Goal: Task Accomplishment & Management: Manage account settings

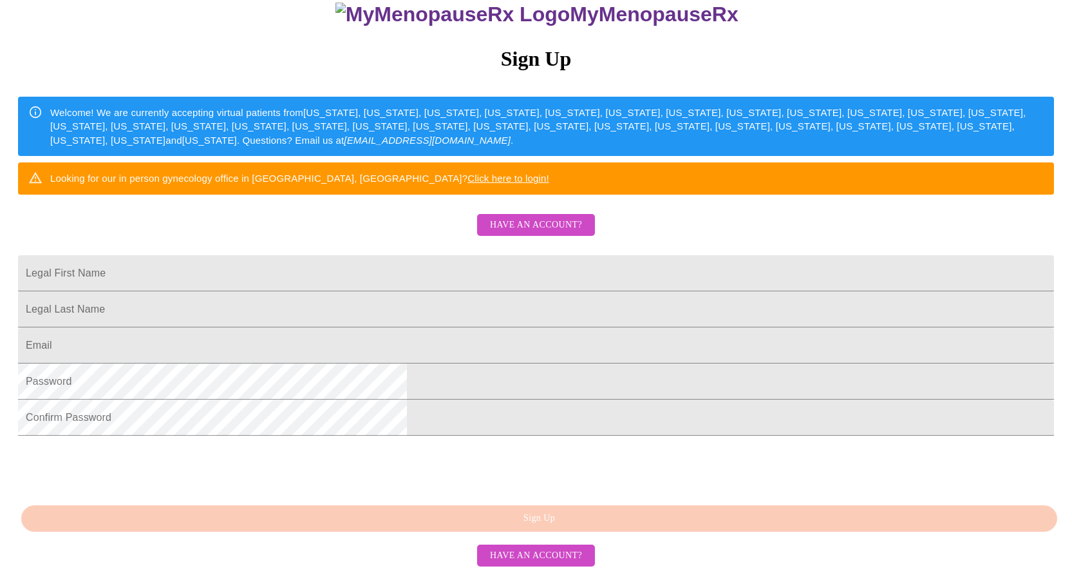
scroll to position [238, 0]
click at [560, 214] on button "Have an account?" at bounding box center [536, 225] width 118 height 23
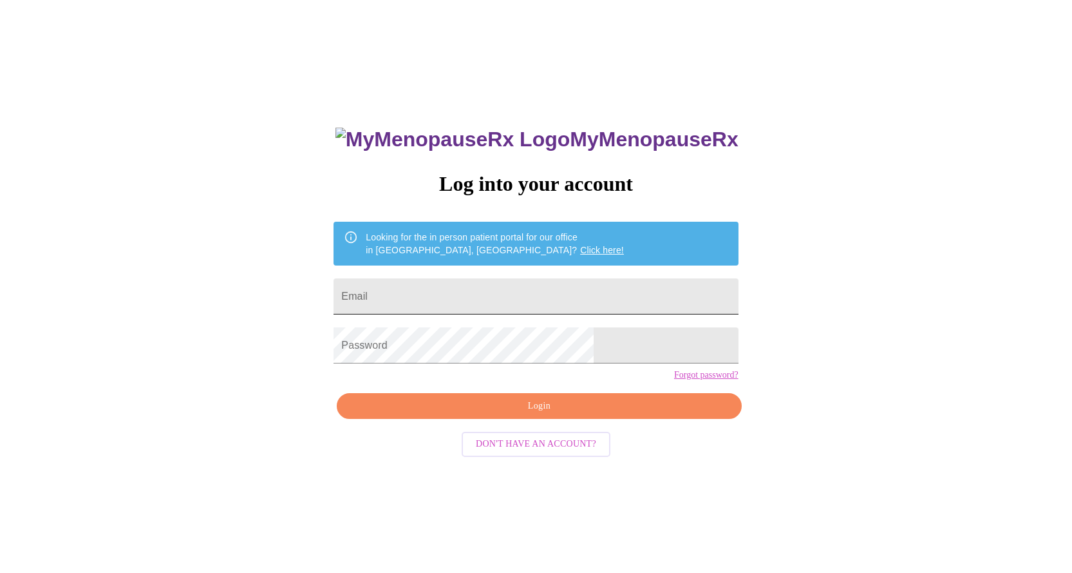
click at [495, 296] on input "Email" at bounding box center [536, 296] width 405 height 36
type input "e"
type input "[EMAIL_ADDRESS][DOMAIN_NAME]"
click at [553, 414] on span "Login" at bounding box center [539, 406] width 375 height 16
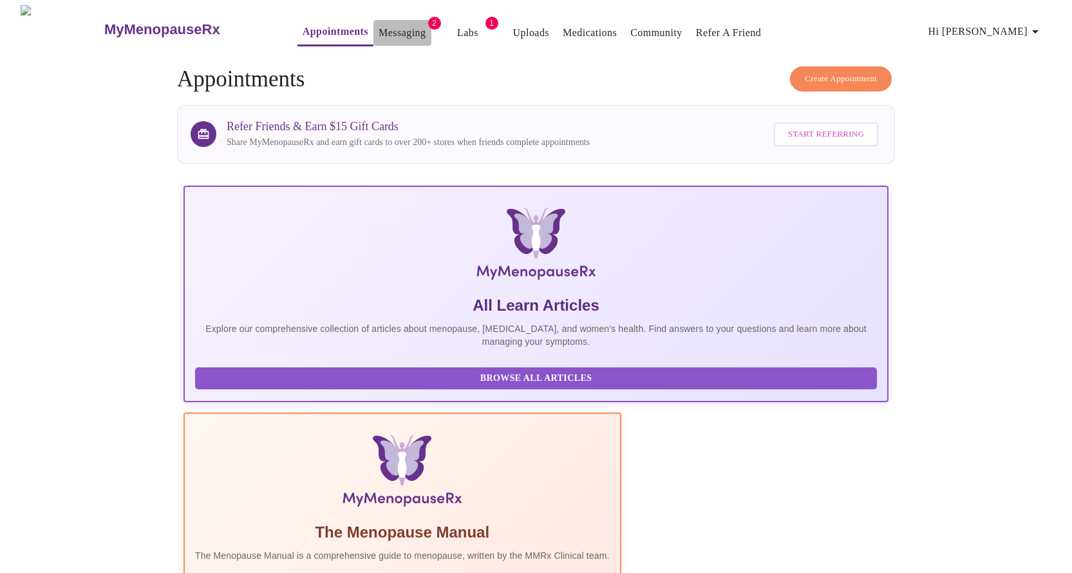
click at [384, 24] on link "Messaging" at bounding box center [402, 33] width 47 height 18
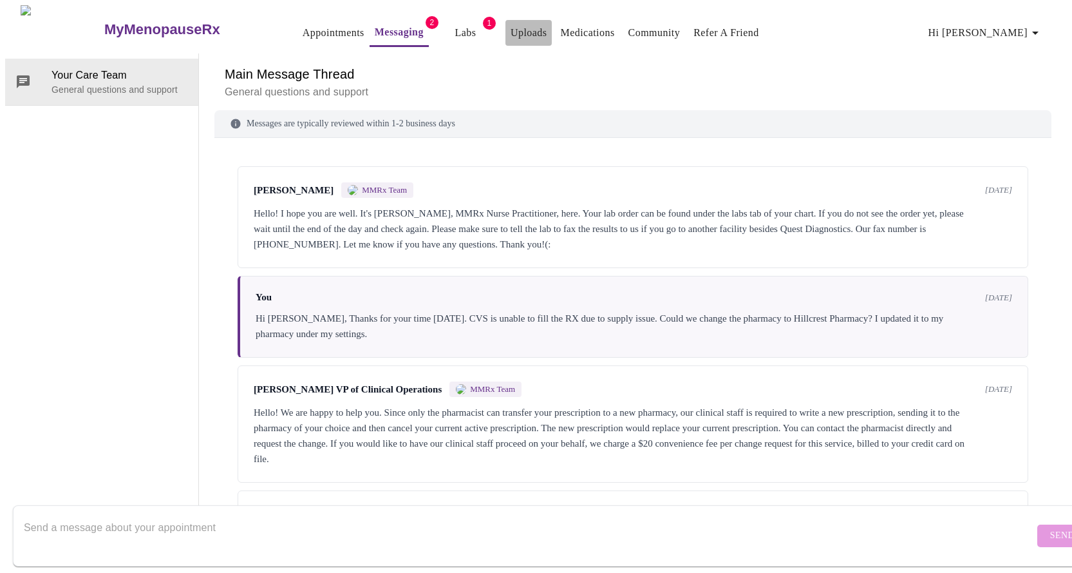
click at [511, 26] on link "Uploads" at bounding box center [529, 33] width 37 height 18
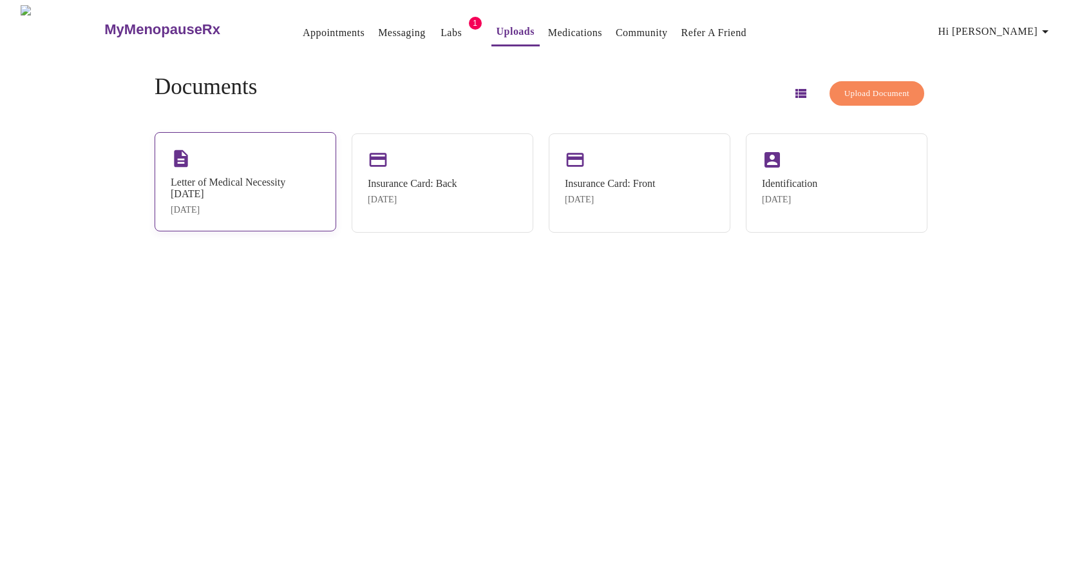
click at [249, 198] on div "Letter of Medical Necessity [DATE]" at bounding box center [245, 187] width 149 height 23
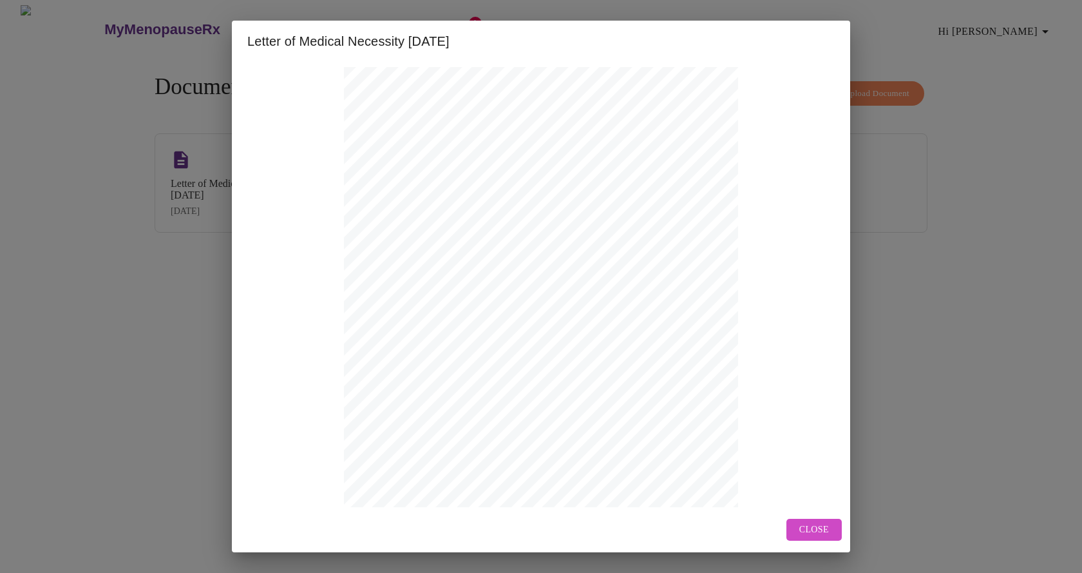
click at [814, 526] on span "Close" at bounding box center [814, 530] width 30 height 16
